Goal: Information Seeking & Learning: Learn about a topic

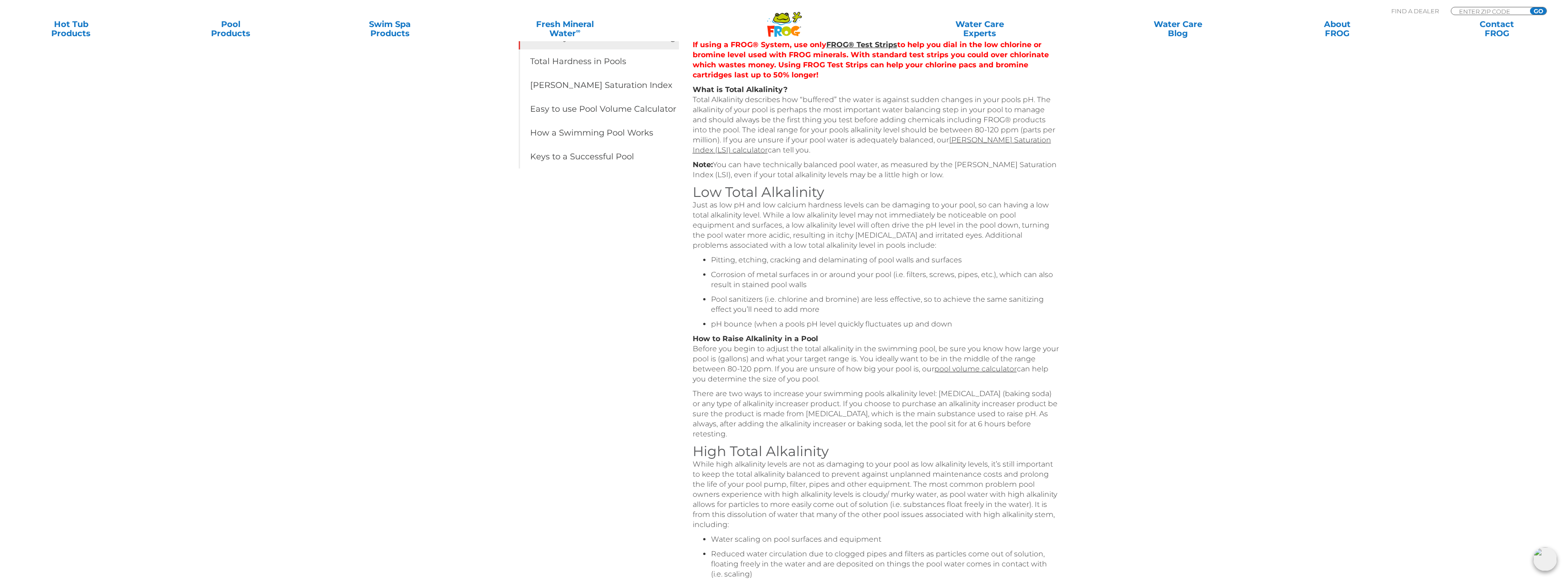
scroll to position [229, 0]
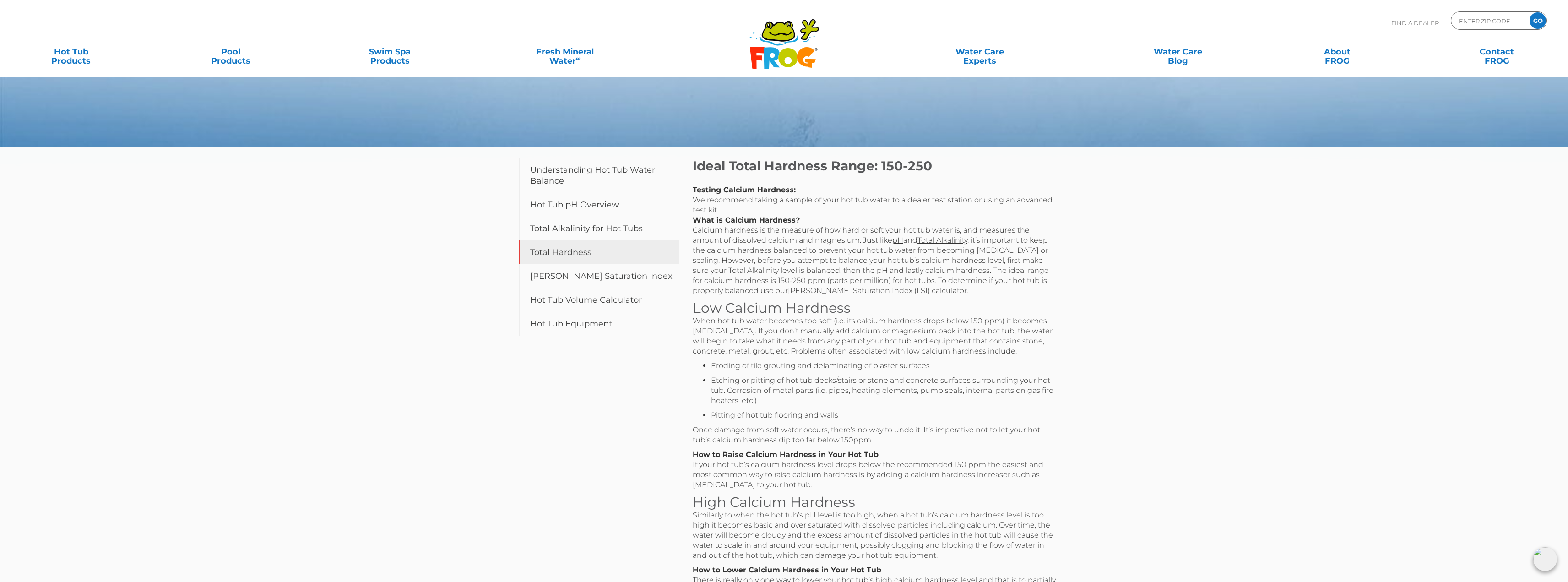
scroll to position [46, 0]
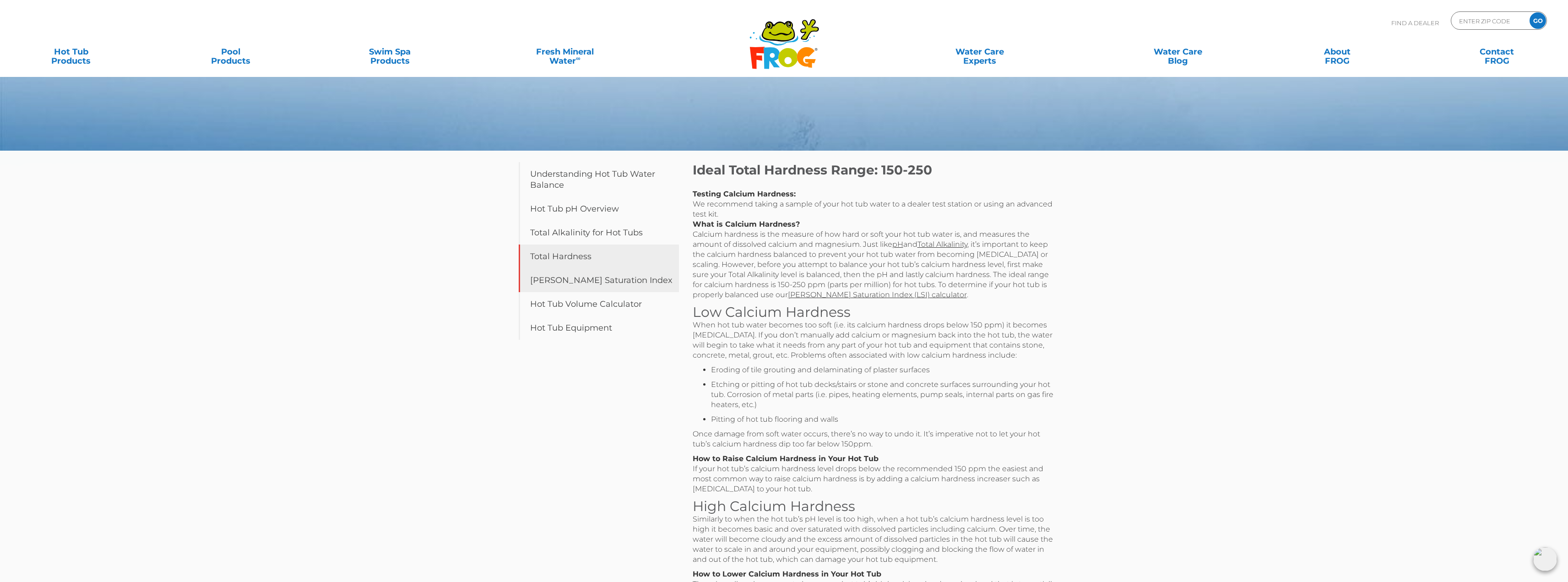
click at [586, 278] on link "[PERSON_NAME] Saturation Index" at bounding box center [599, 280] width 160 height 24
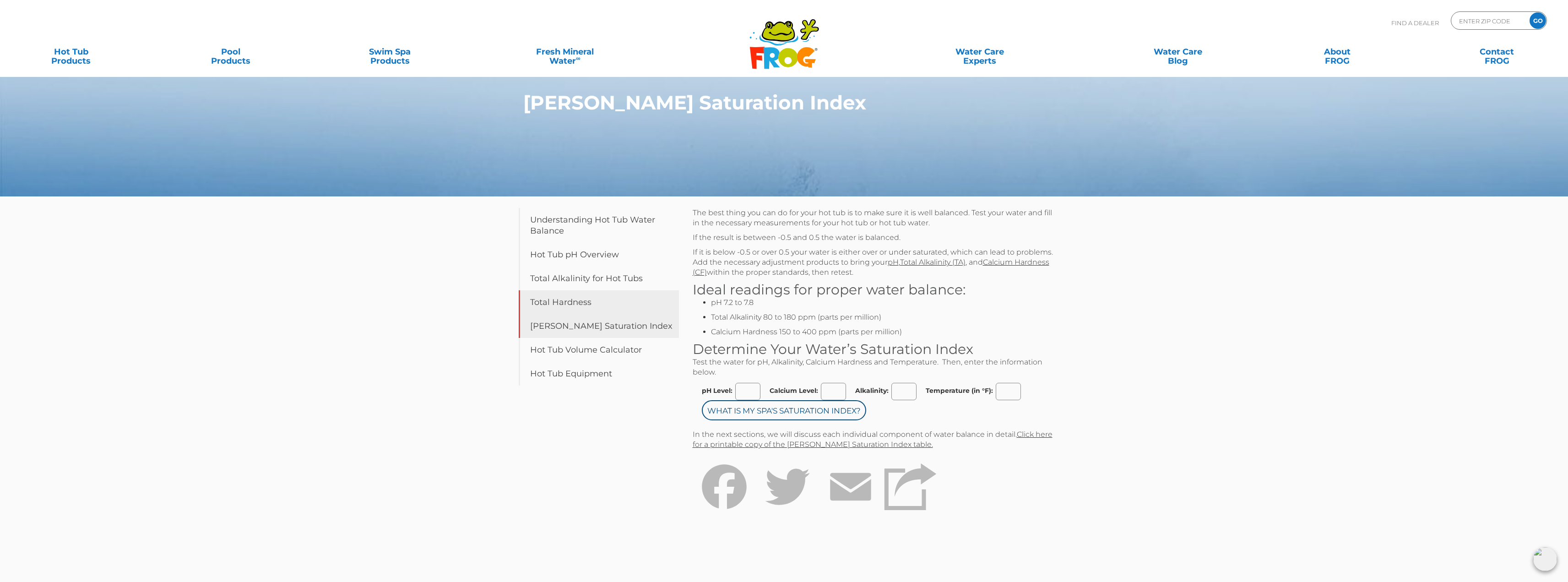
click at [596, 303] on link "Total Hardness" at bounding box center [599, 303] width 160 height 24
